Goal: Information Seeking & Learning: Learn about a topic

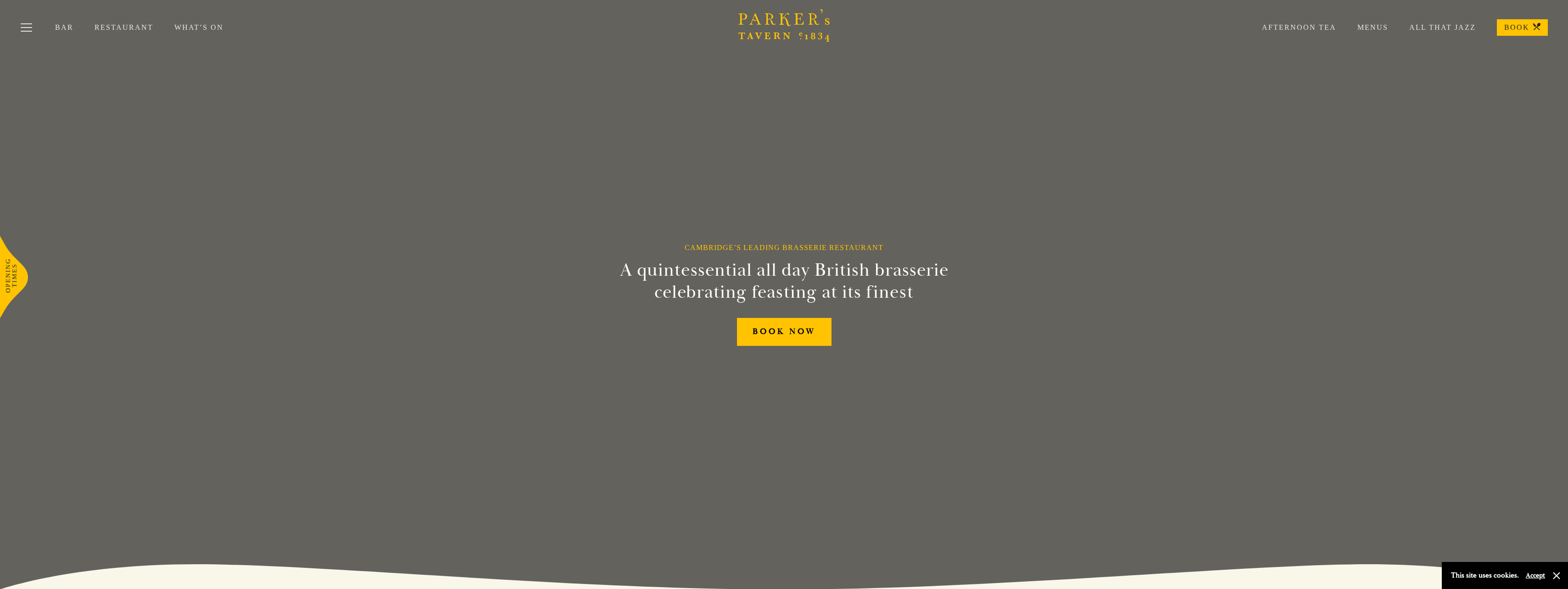
click at [130, 26] on link "Restaurant" at bounding box center [134, 27] width 80 height 9
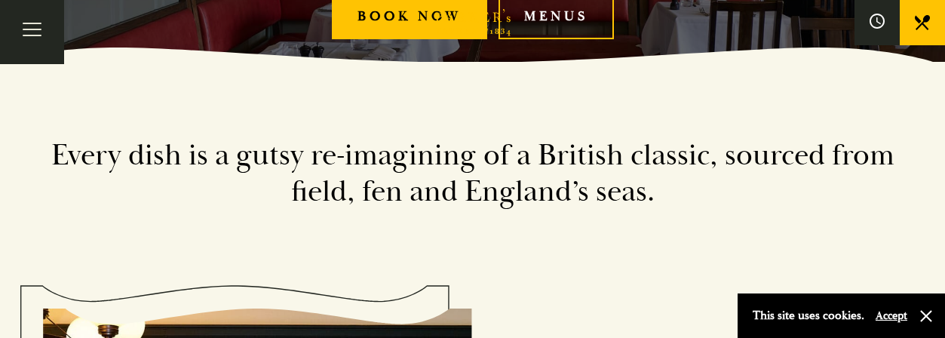
scroll to position [226, 0]
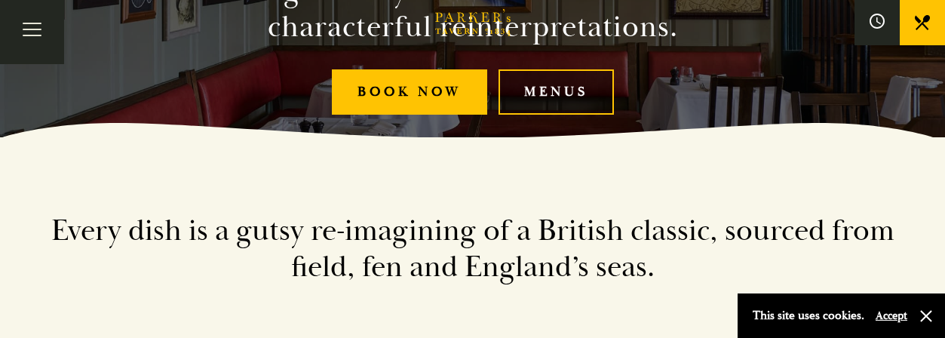
click at [556, 96] on link "Menus" at bounding box center [555, 92] width 115 height 46
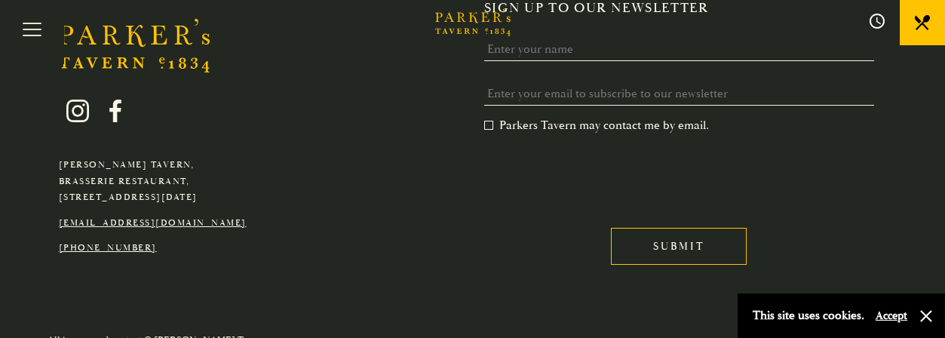
scroll to position [2902, 0]
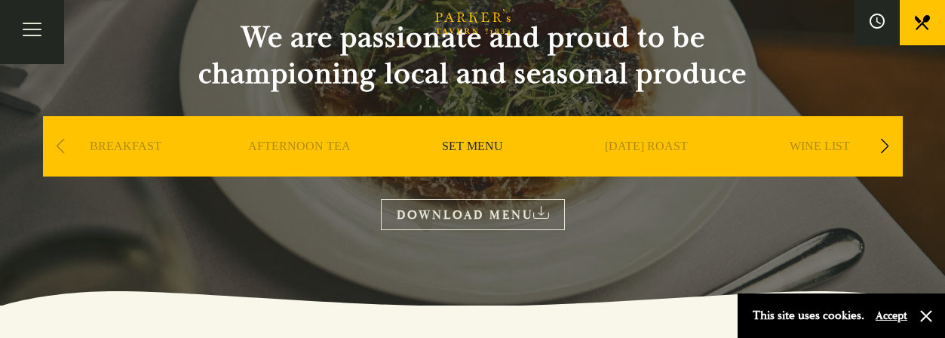
scroll to position [151, 0]
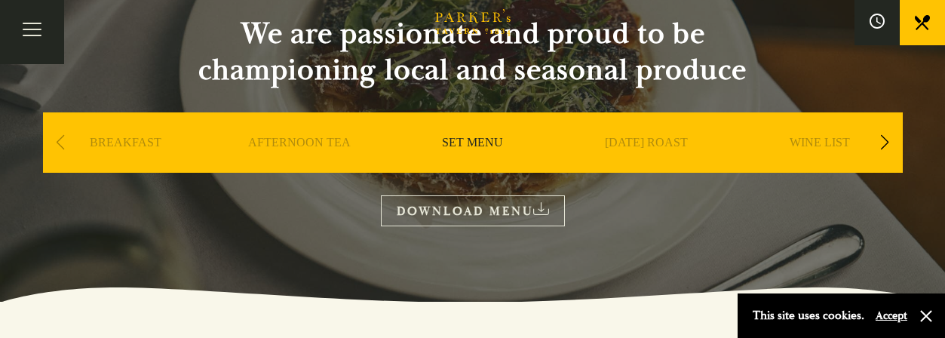
click at [495, 212] on link "DOWNLOAD MENU" at bounding box center [473, 210] width 184 height 31
click at [286, 148] on link "AFTERNOON TEA" at bounding box center [299, 165] width 103 height 60
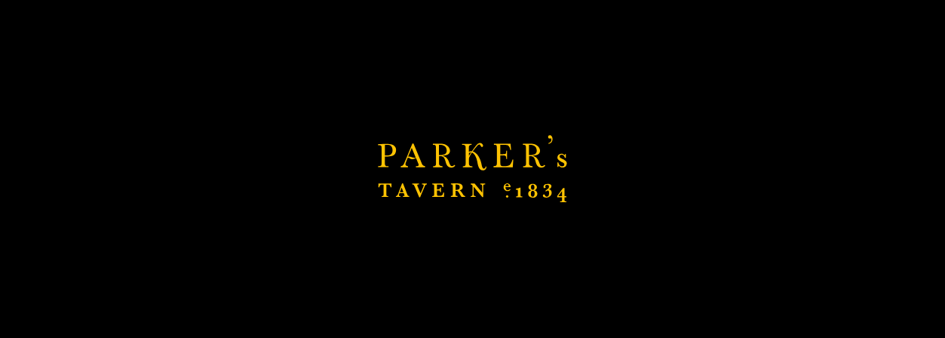
scroll to position [245, 0]
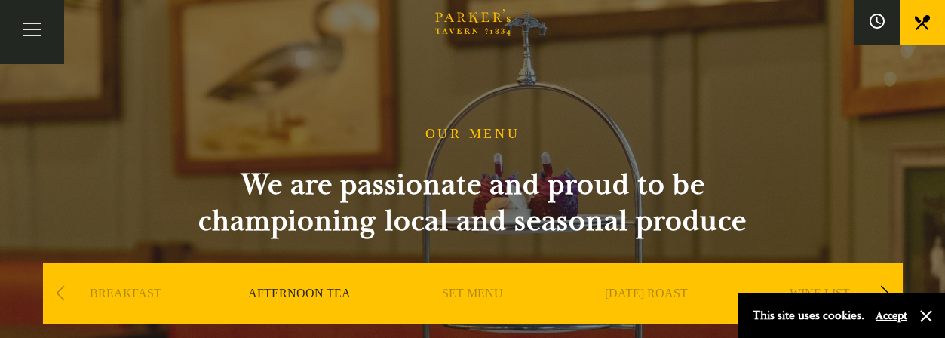
scroll to position [151, 0]
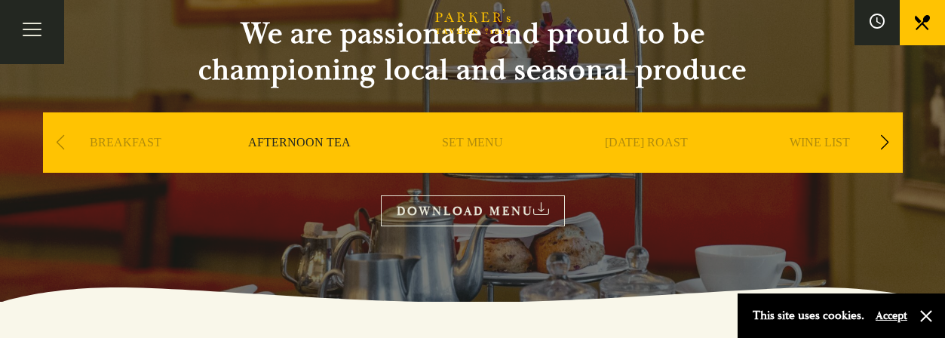
click at [58, 145] on div "Previous slide" at bounding box center [61, 142] width 20 height 33
click at [889, 146] on div "Next slide" at bounding box center [884, 142] width 20 height 33
click at [841, 146] on link "A LA CARTE" at bounding box center [819, 165] width 70 height 60
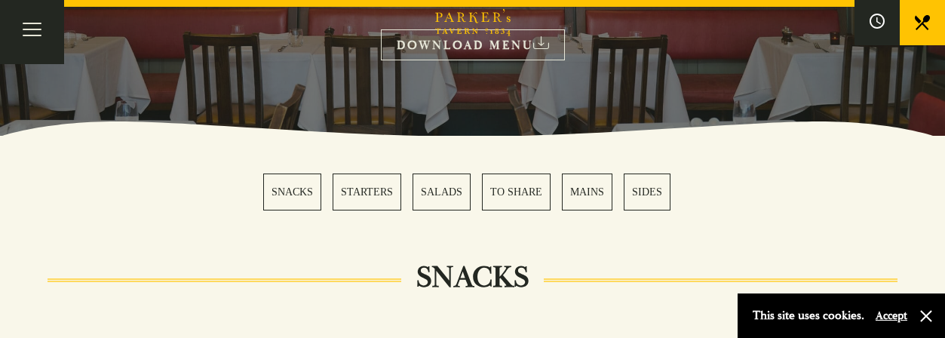
scroll to position [226, 0]
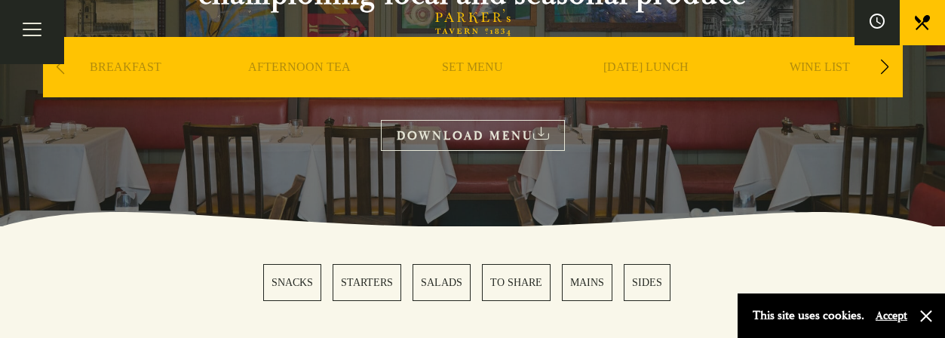
click at [439, 128] on link "DOWNLOAD MENU" at bounding box center [473, 135] width 184 height 31
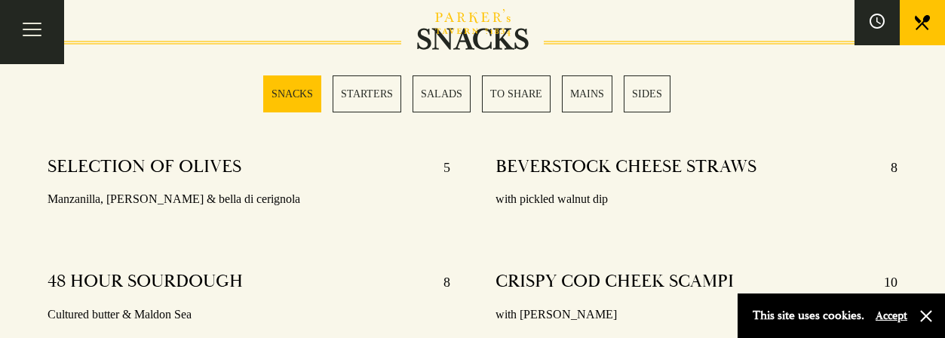
scroll to position [528, 0]
